Goal: Information Seeking & Learning: Learn about a topic

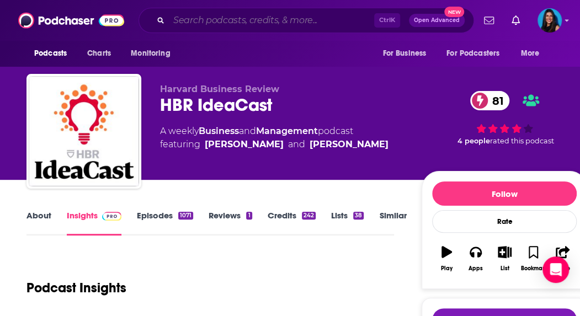
click at [226, 24] on input "Search podcasts, credits, & more..." at bounding box center [271, 21] width 205 height 18
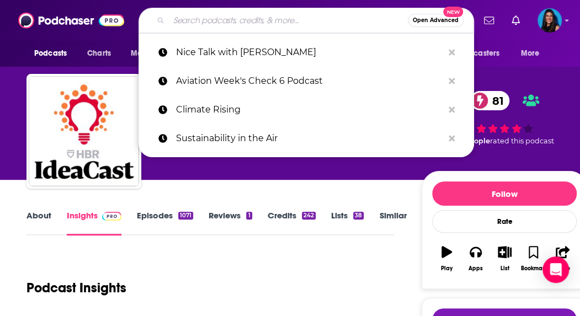
paste input "Bloomberg Business of Sport"
type input "Bloomberg Business of Sport"
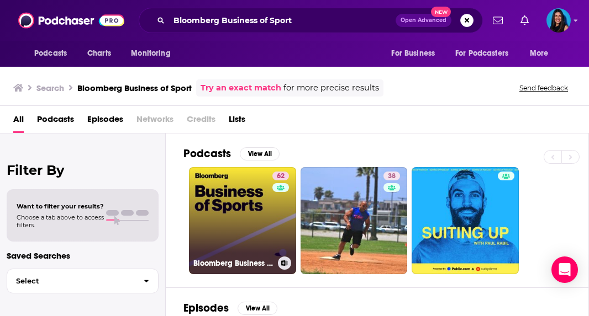
click at [221, 188] on link "62 Bloomberg Business of Sports" at bounding box center [242, 220] width 107 height 107
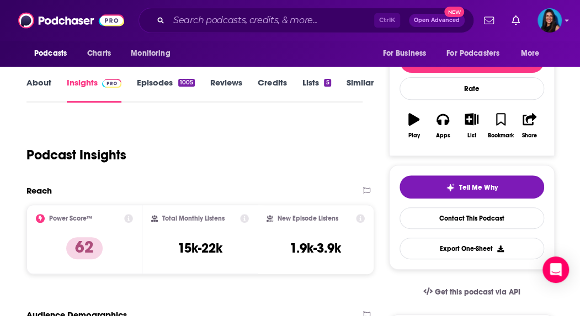
scroll to position [134, 0]
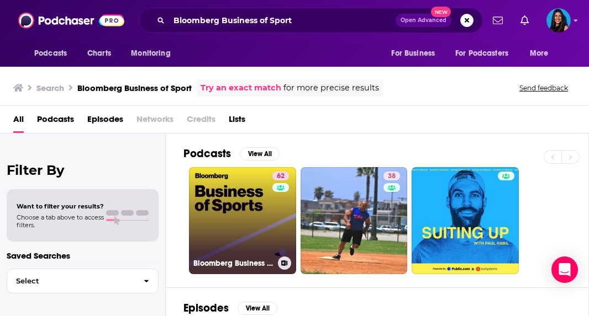
click at [231, 205] on link "62 Bloomberg Business of Sports" at bounding box center [242, 220] width 107 height 107
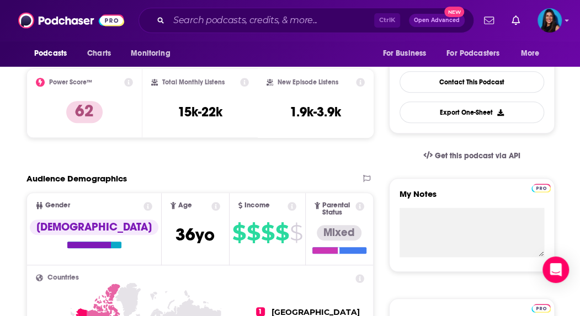
scroll to position [268, 0]
